Goal: Task Accomplishment & Management: Complete application form

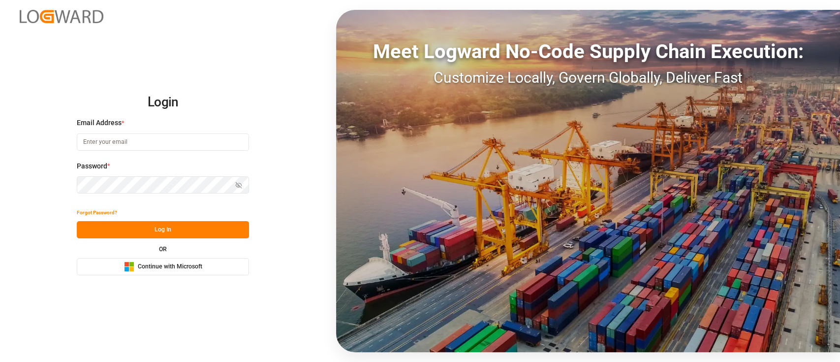
click at [199, 263] on span "Continue with Microsoft" at bounding box center [170, 266] width 64 height 9
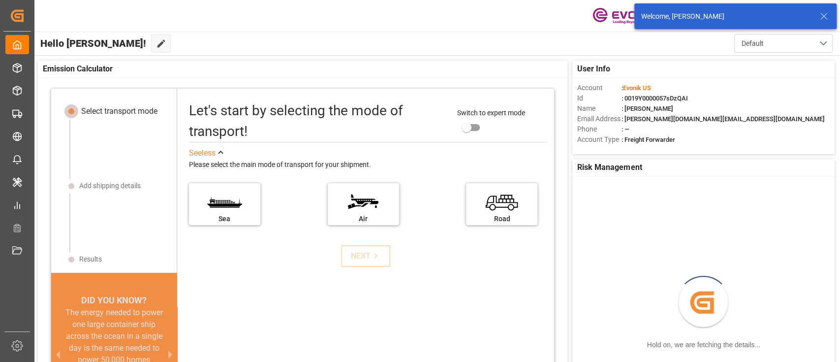
click at [829, 14] on div "Welcome, Keerthan G E" at bounding box center [735, 16] width 202 height 26
click at [822, 14] on line at bounding box center [824, 16] width 6 height 6
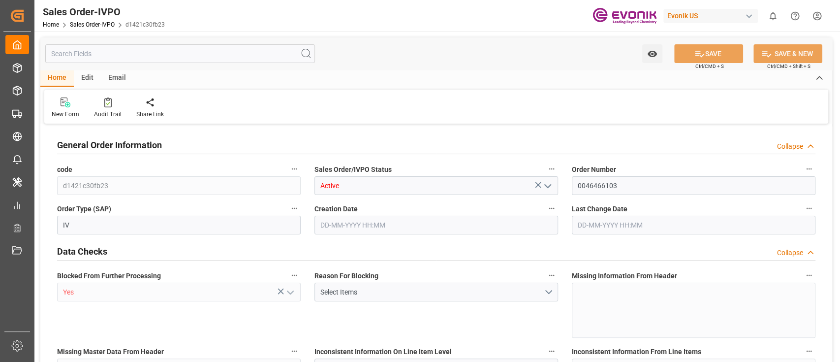
type input "DEHAM"
type input "0"
type input "1"
type input "1059"
type input "[DATE] 19:32"
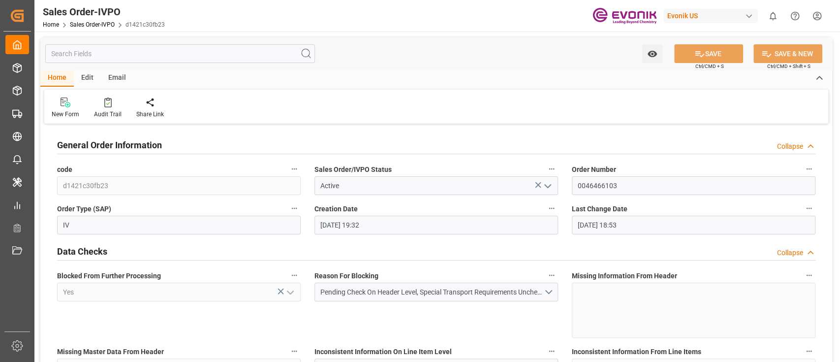
type input "[DATE] 18:53"
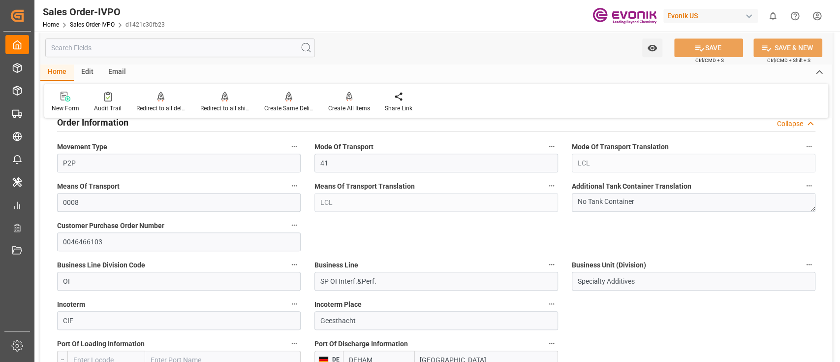
scroll to position [425, 0]
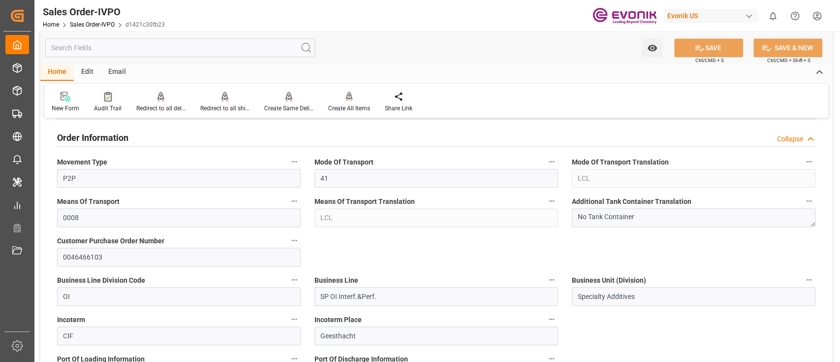
click at [112, 102] on div "Audit Trail" at bounding box center [108, 102] width 42 height 22
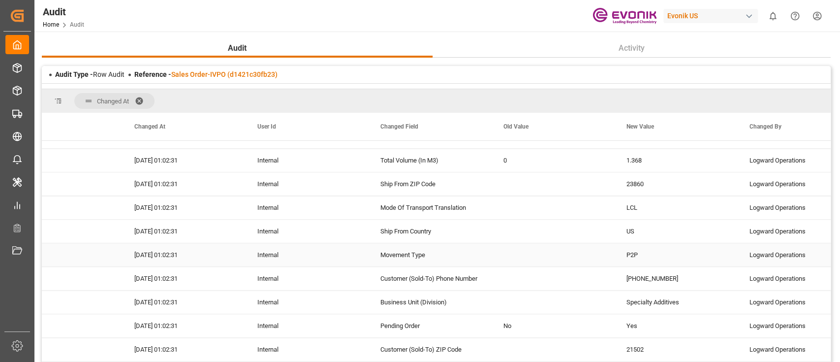
scroll to position [0, 40]
click at [256, 76] on link "Sales Order-IVPO (d1421c30fb23)" at bounding box center [224, 74] width 106 height 8
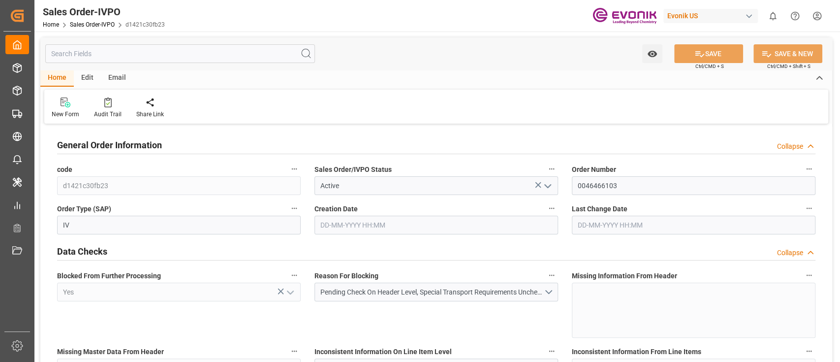
type input "DEHAM"
type input "0"
type input "1"
type input "1059"
type input "[DATE] 19:32"
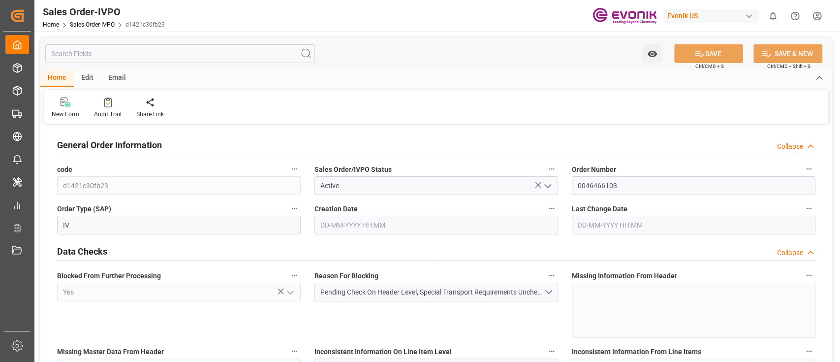
type input "[DATE] 18:53"
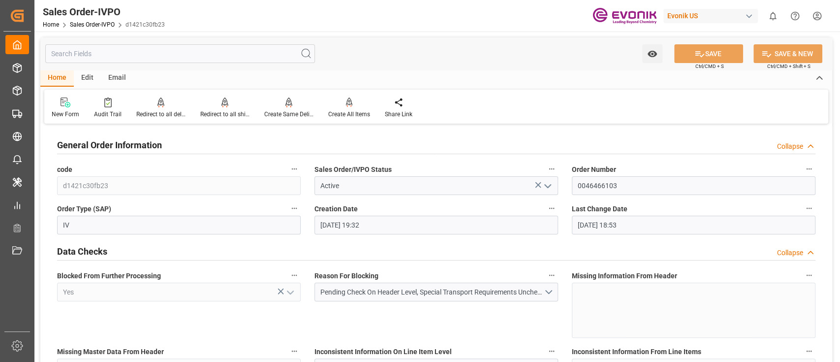
click at [564, 218] on div "Creation Date 20-08-2025 19:32" at bounding box center [435, 217] width 257 height 39
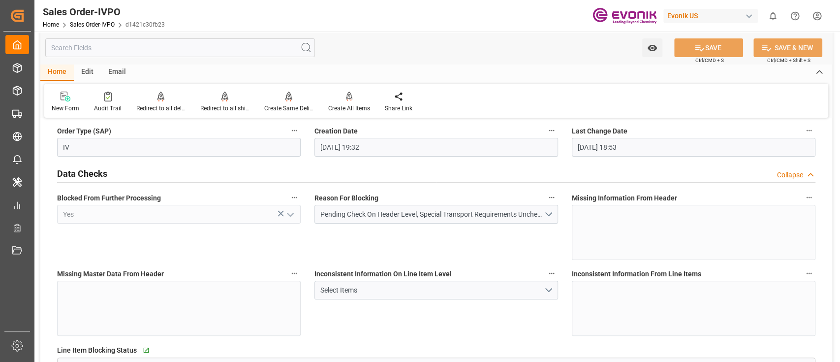
scroll to position [0, 0]
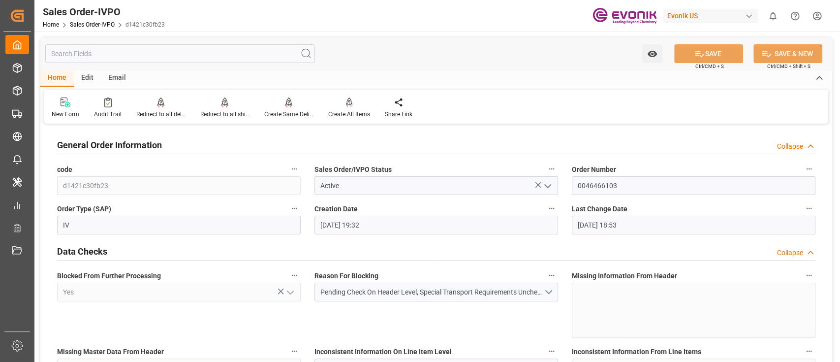
click at [198, 54] on input "text" at bounding box center [180, 53] width 270 height 19
paste input "er Scott"
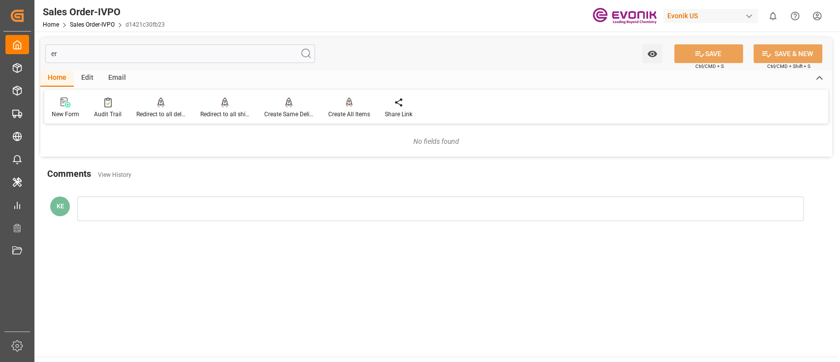
type input "e"
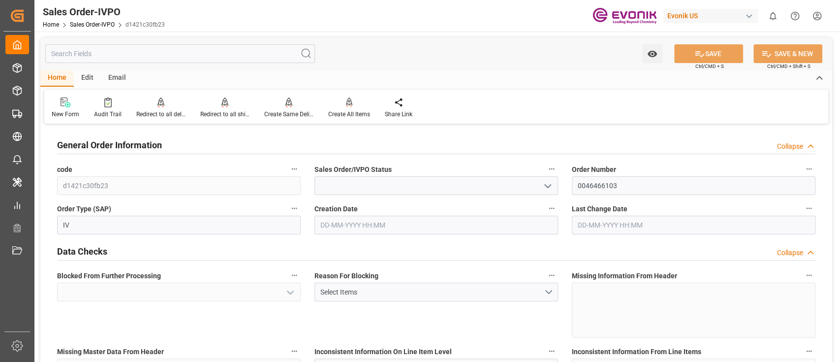
type input "Active"
type input "Yes"
type input "DEHAM"
type input "0"
type input "Pending"
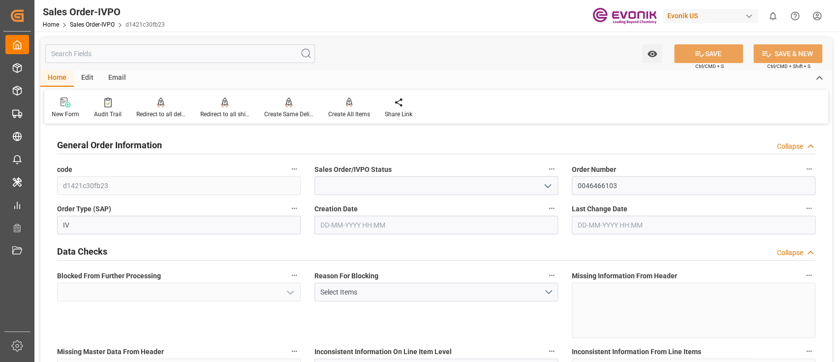
type input "Pending"
type input "1"
type input "1059"
type input "Pending"
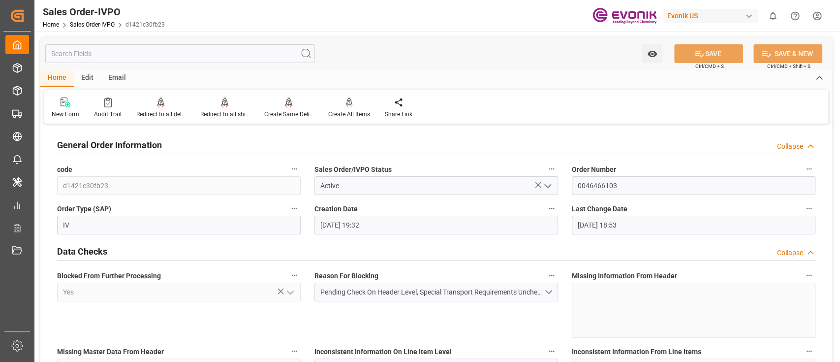
type input "[DATE] 19:32"
type input "[DATE] 18:53"
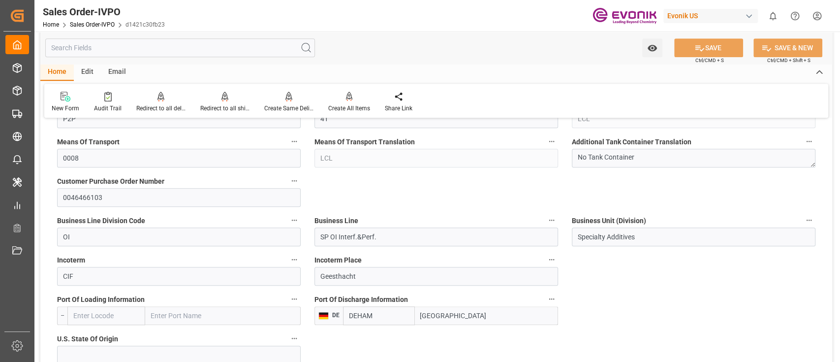
scroll to position [0, 0]
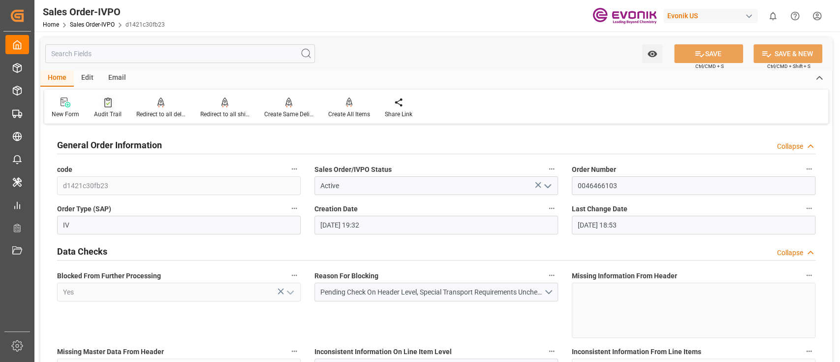
click at [100, 118] on div "Audit Trail" at bounding box center [108, 114] width 28 height 9
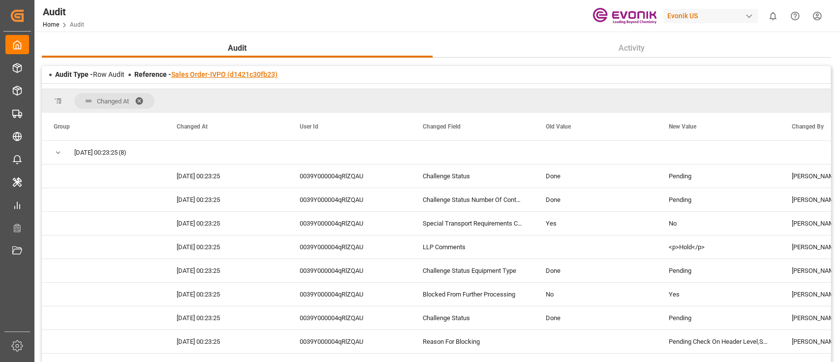
click at [196, 75] on link "Sales Order-IVPO (d1421c30fb23)" at bounding box center [224, 74] width 106 height 8
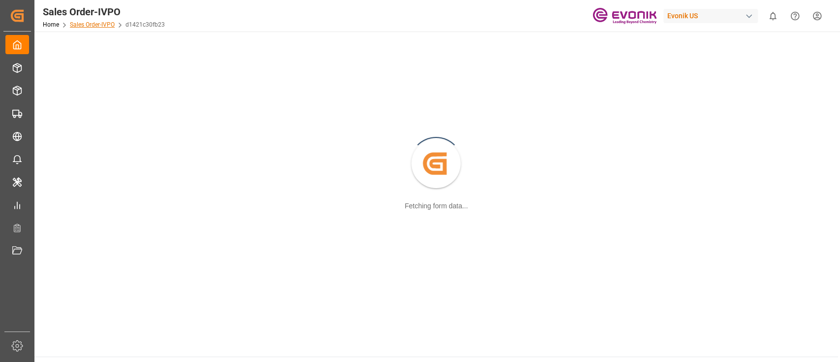
click at [84, 22] on link "Sales Order-IVPO" at bounding box center [92, 24] width 45 height 7
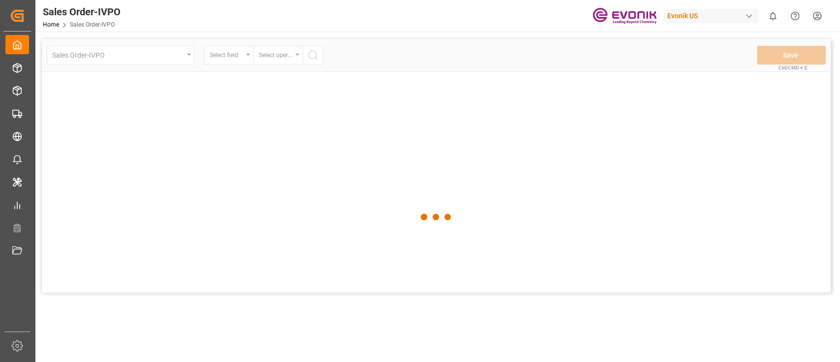
click at [154, 53] on div at bounding box center [436, 217] width 789 height 356
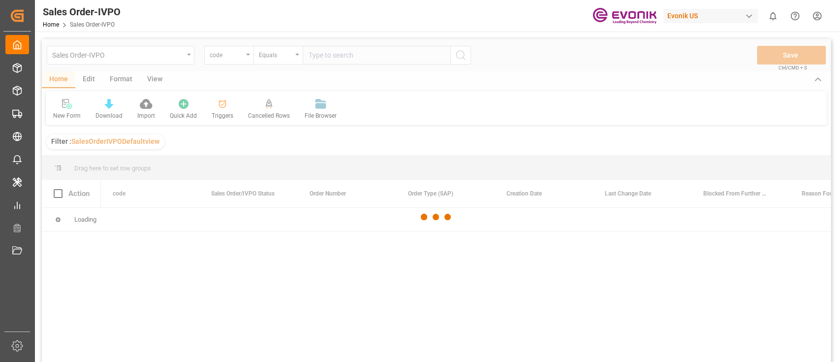
click at [569, 68] on div at bounding box center [436, 217] width 789 height 356
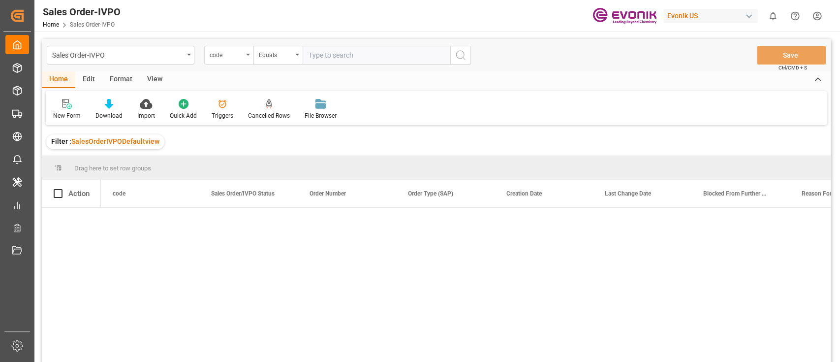
click at [245, 57] on div "code" at bounding box center [228, 55] width 49 height 19
click at [324, 61] on input "text" at bounding box center [377, 55] width 148 height 19
paste input "46466103"
type input "0046466103"
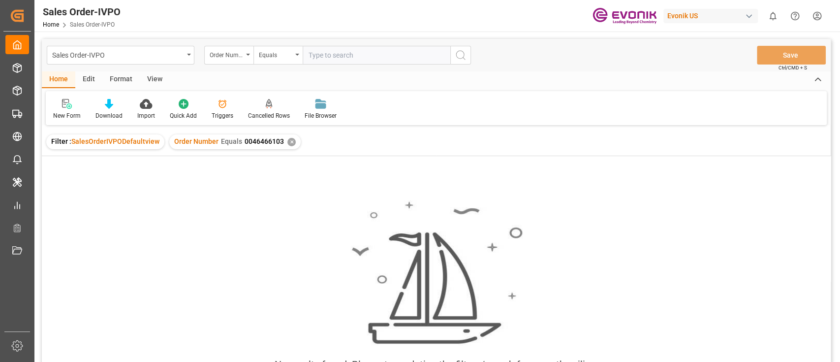
click at [145, 141] on span "SalesOrderIVPODefaultview" at bounding box center [115, 141] width 88 height 8
click at [142, 49] on div "Sales Order-IVPO" at bounding box center [117, 54] width 131 height 12
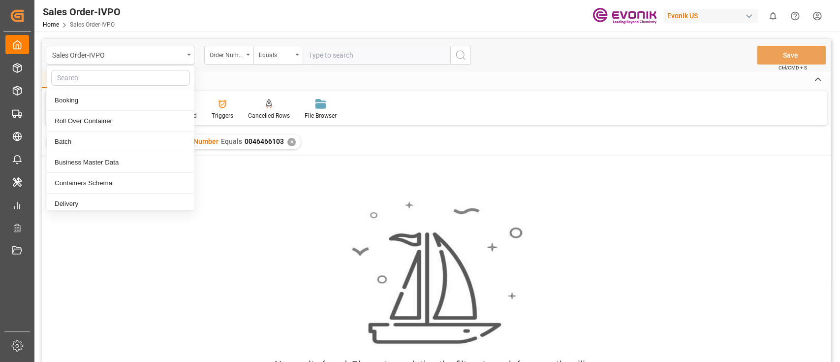
click at [220, 65] on div "Sales Order-IVPO Booking Roll Over Container Batch Business Master Data Contain…" at bounding box center [436, 55] width 789 height 32
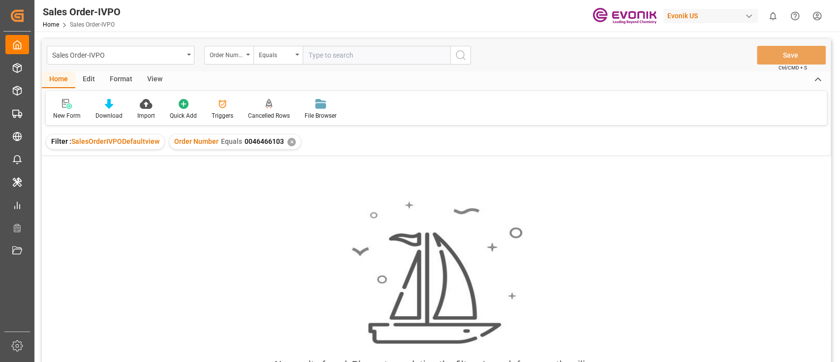
click at [58, 140] on span "Filter :" at bounding box center [61, 141] width 20 height 8
click at [236, 56] on div "code" at bounding box center [226, 53] width 33 height 11
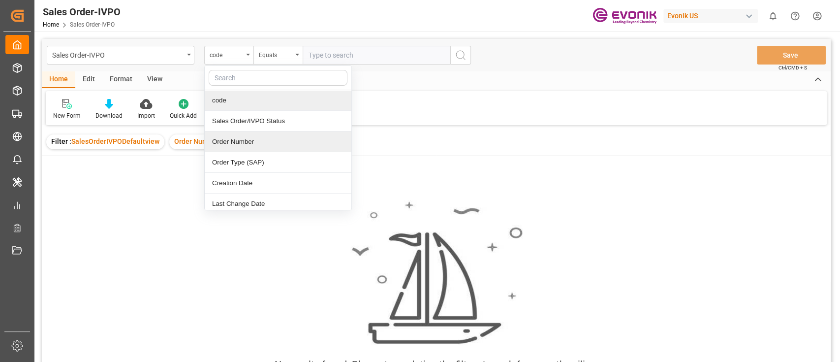
click at [288, 143] on div "Order Number" at bounding box center [278, 141] width 147 height 21
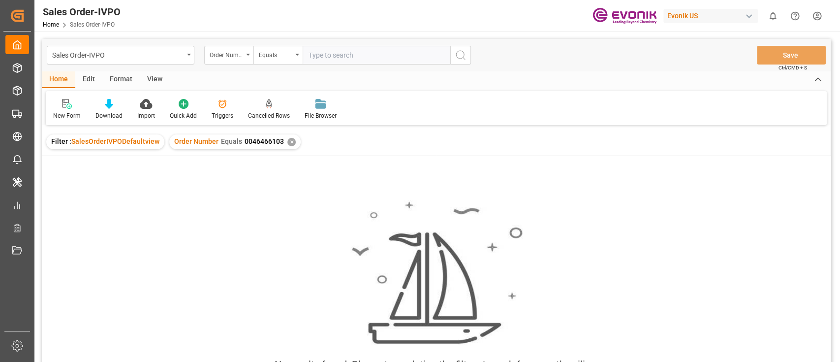
click at [334, 60] on input "text" at bounding box center [377, 55] width 148 height 19
paste input "46466103"
type input "46466103"
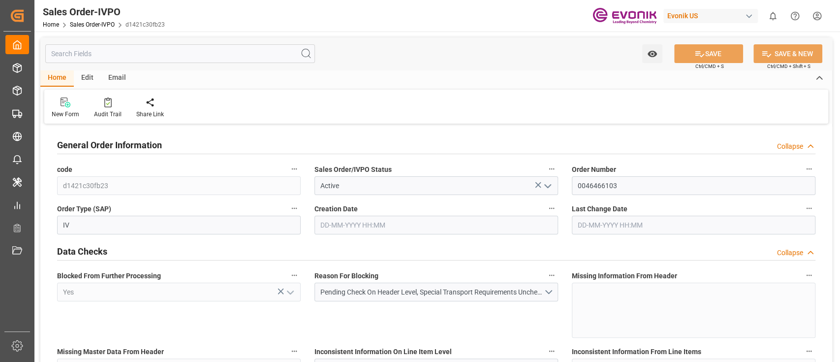
type input "DEHAM"
type input "0"
type input "1"
type input "1059"
type input "[DATE] 19:32"
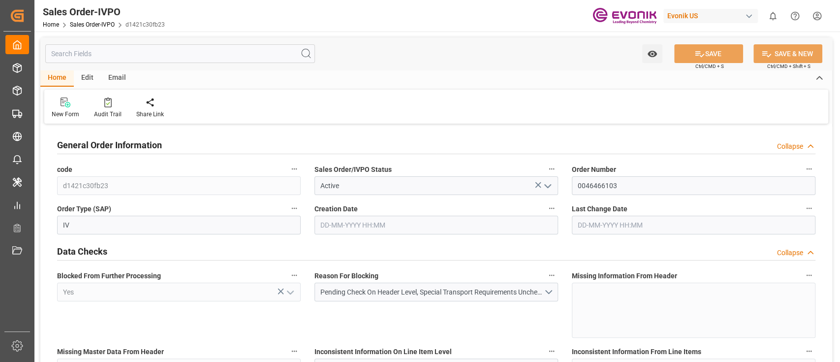
type input "[DATE] 18:53"
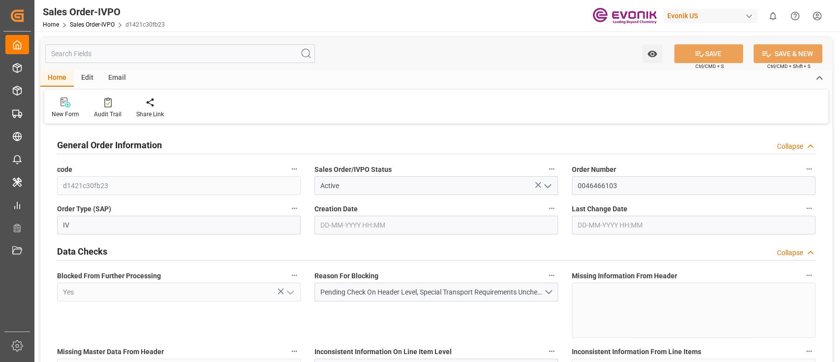
type input "DEHAM"
type input "0"
type input "1"
type input "1059"
type input "[DATE] 19:32"
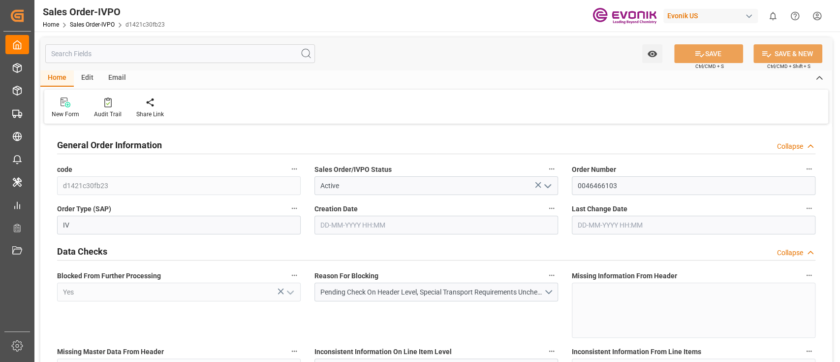
type input "[DATE] 18:53"
